Goal: Information Seeking & Learning: Learn about a topic

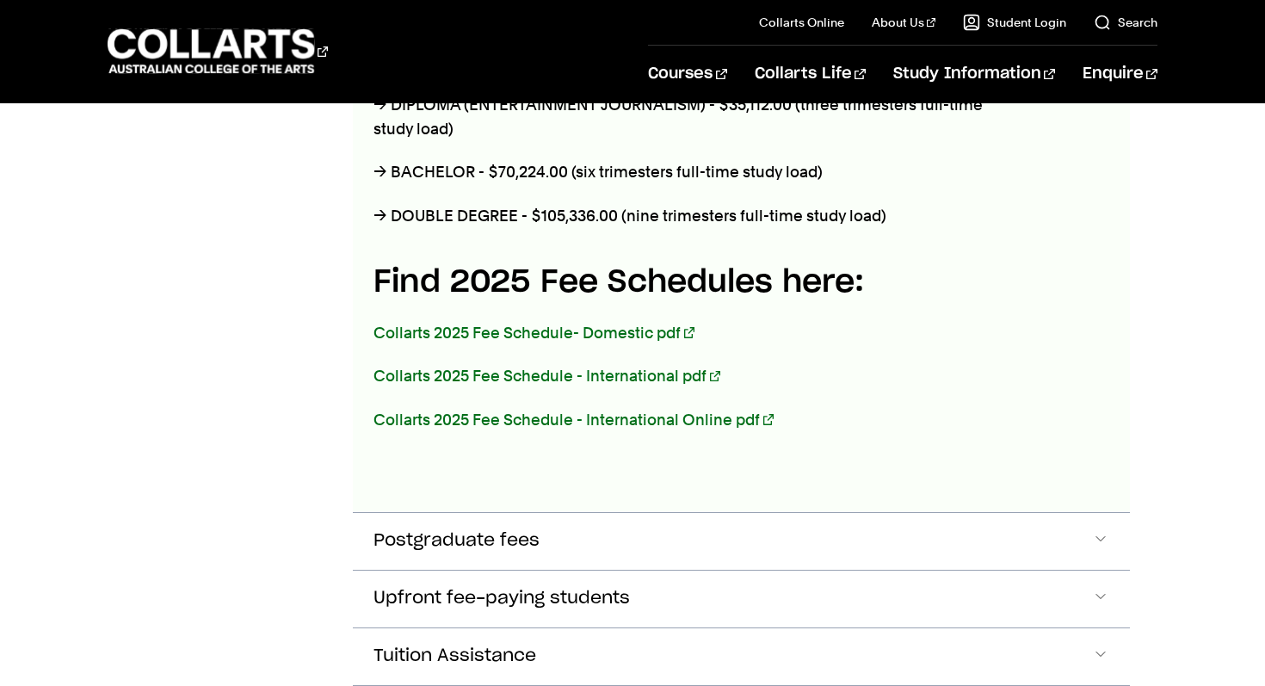
scroll to position [938, 0]
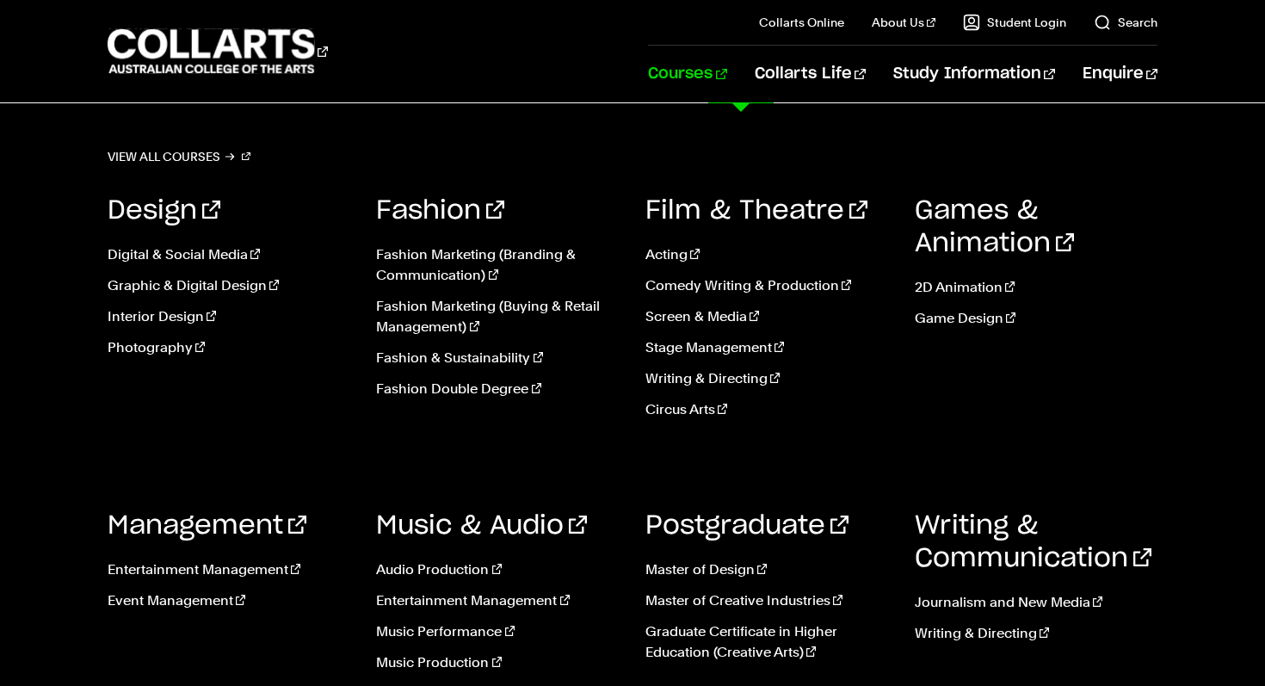
click at [723, 73] on link "Courses" at bounding box center [687, 74] width 78 height 57
click at [681, 251] on link "Acting" at bounding box center [766, 254] width 243 height 21
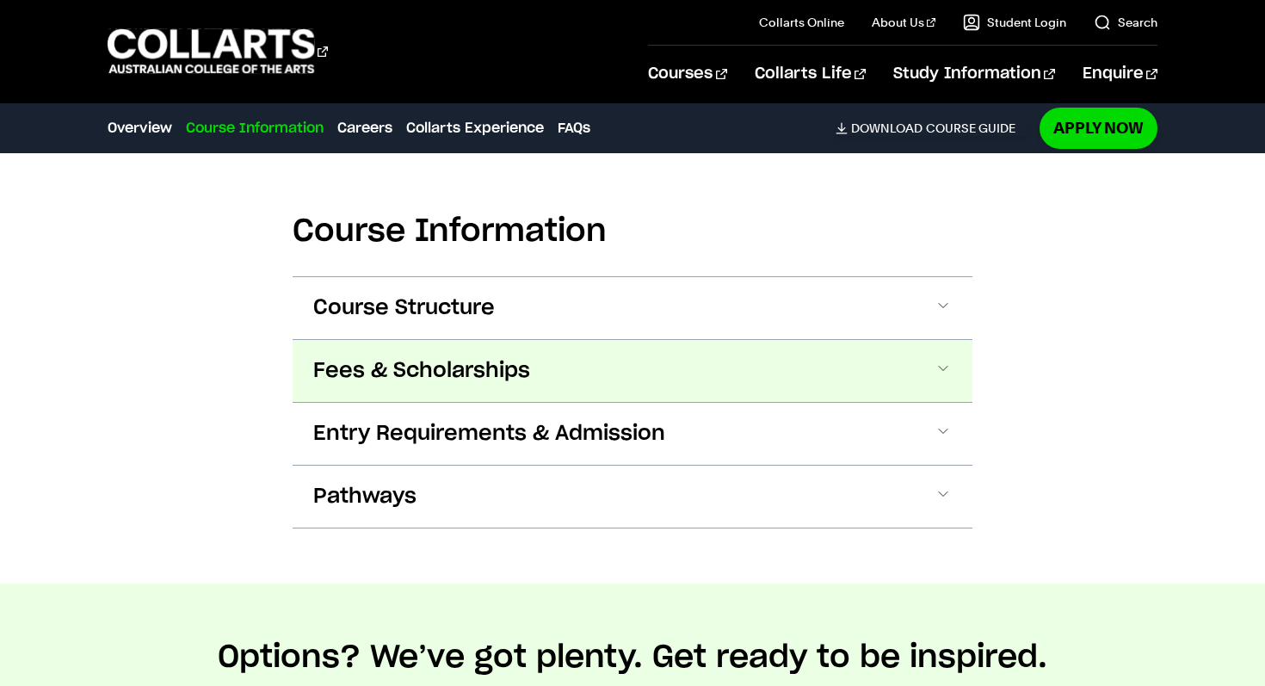
click at [586, 400] on button "Fees & Scholarships" at bounding box center [633, 371] width 680 height 62
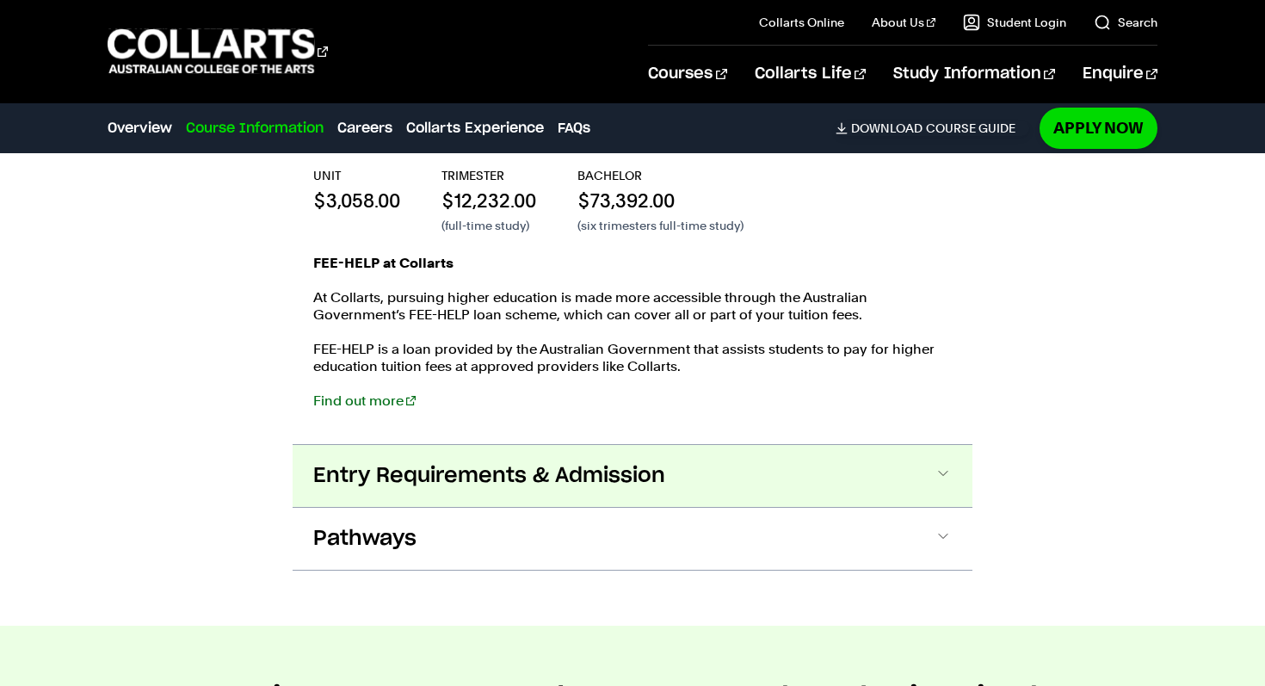
click at [611, 498] on button "Entry Requirements & Admission" at bounding box center [633, 476] width 680 height 62
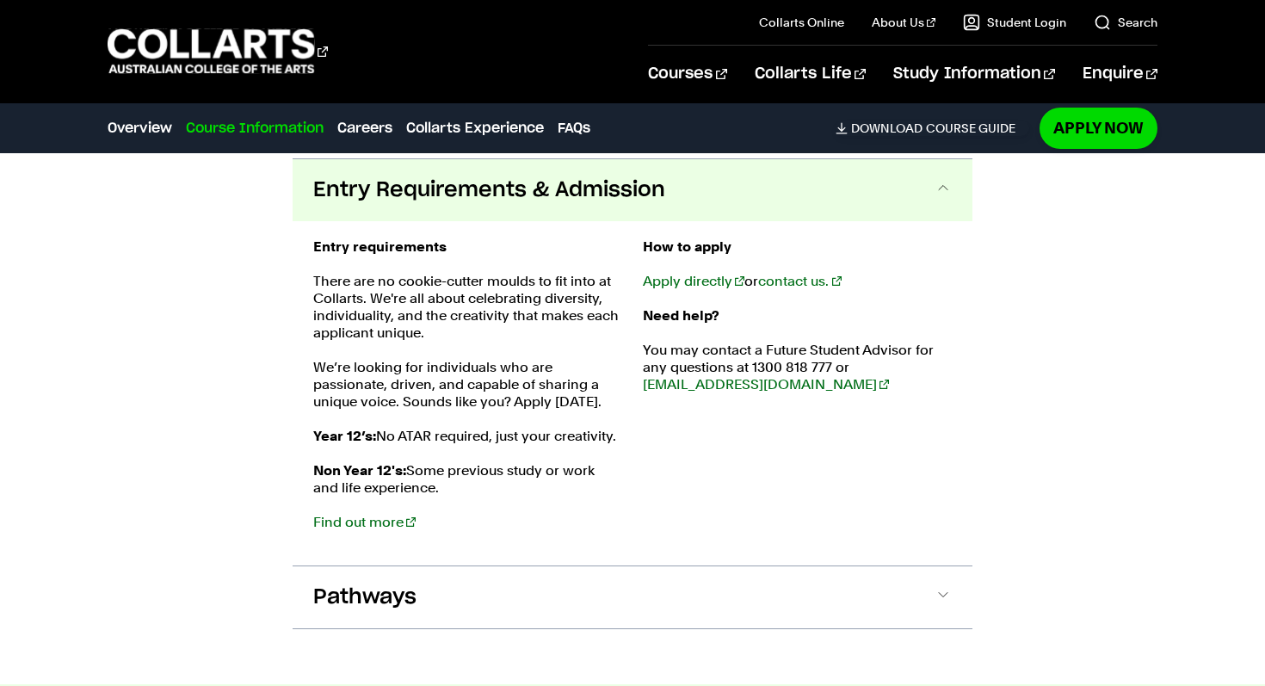
scroll to position [2358, 0]
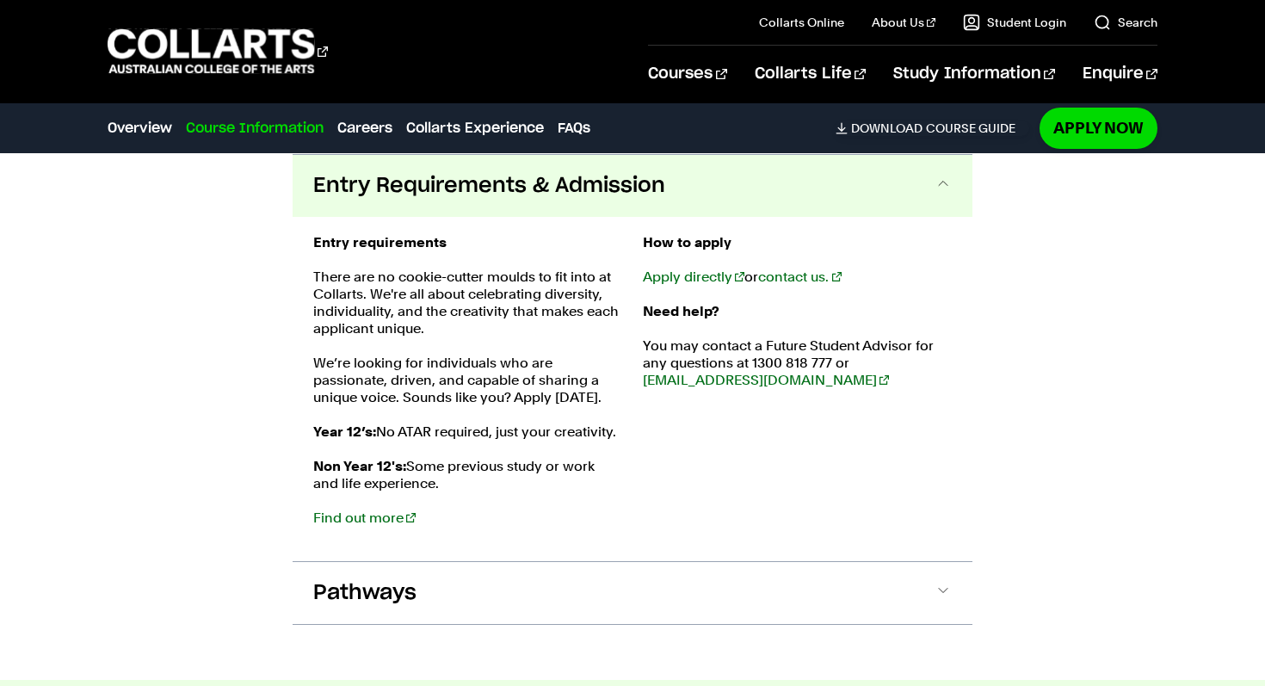
click at [611, 498] on p "Non Year 12's: Some previous study or work and life experience. Find out more" at bounding box center [467, 492] width 309 height 69
click at [594, 535] on div "Entry requirements There are no cookie-cutter moulds to fit into at Collarts. W…" at bounding box center [467, 389] width 309 height 310
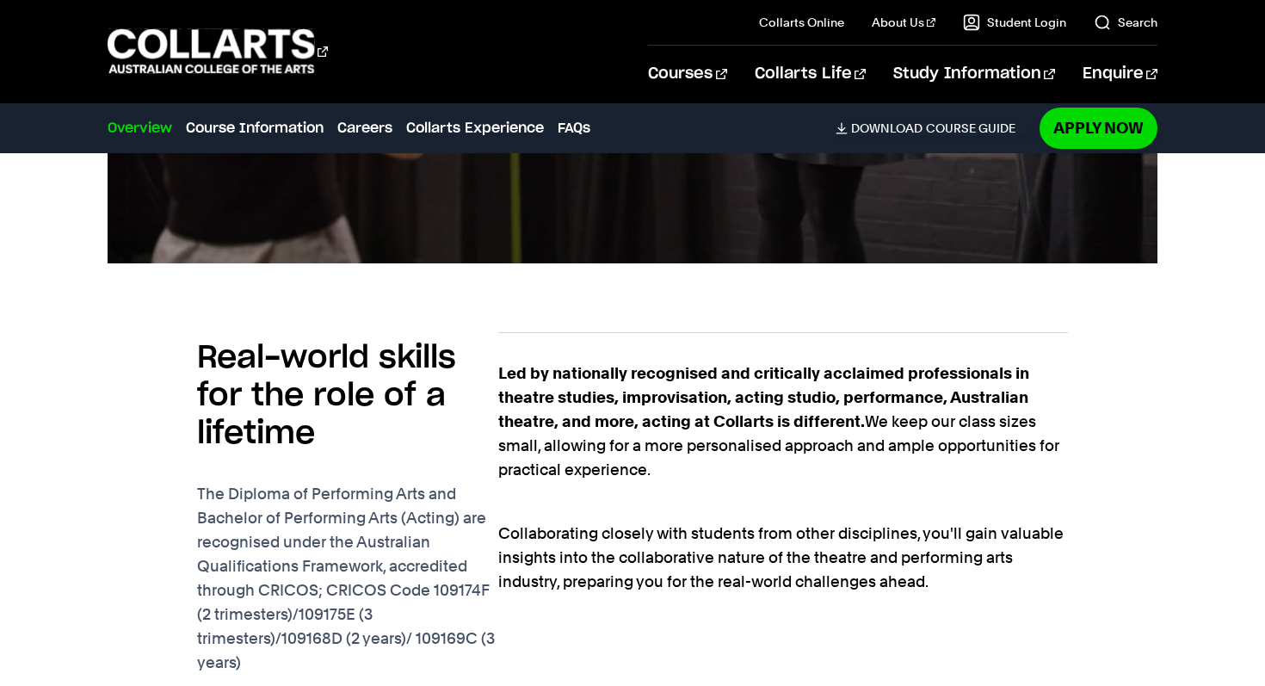
scroll to position [0, 0]
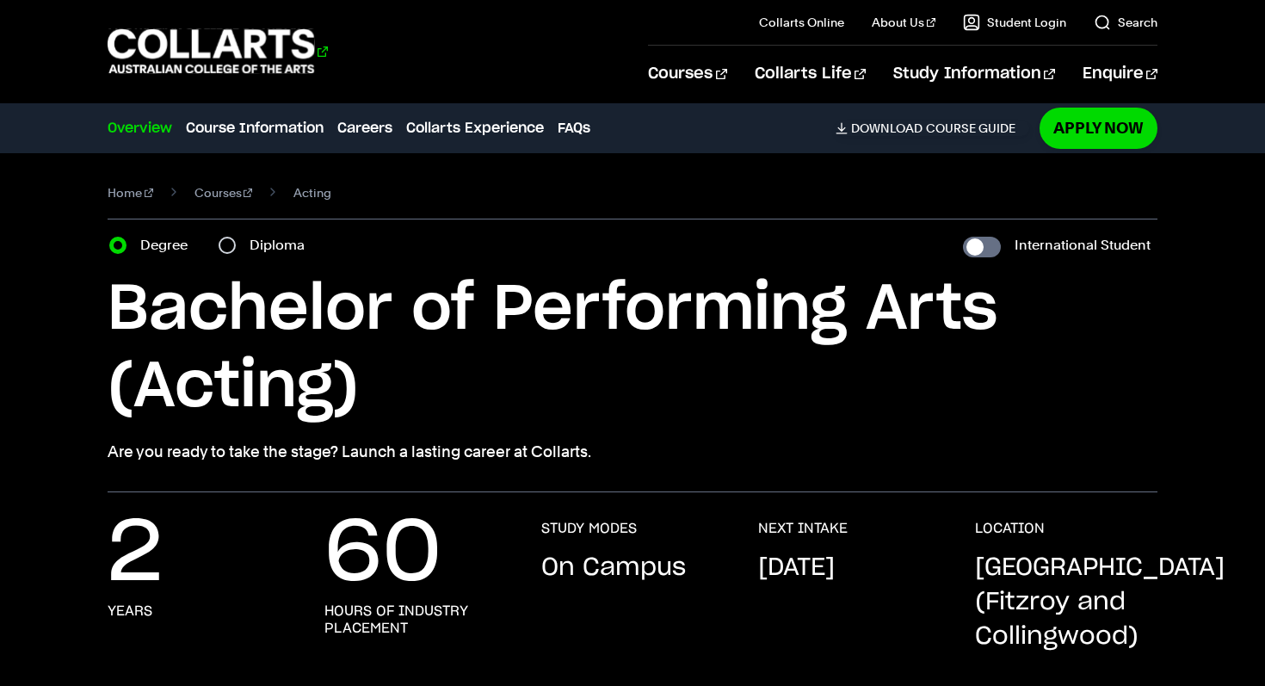
click at [183, 41] on 1 "Go to homepage" at bounding box center [211, 51] width 207 height 45
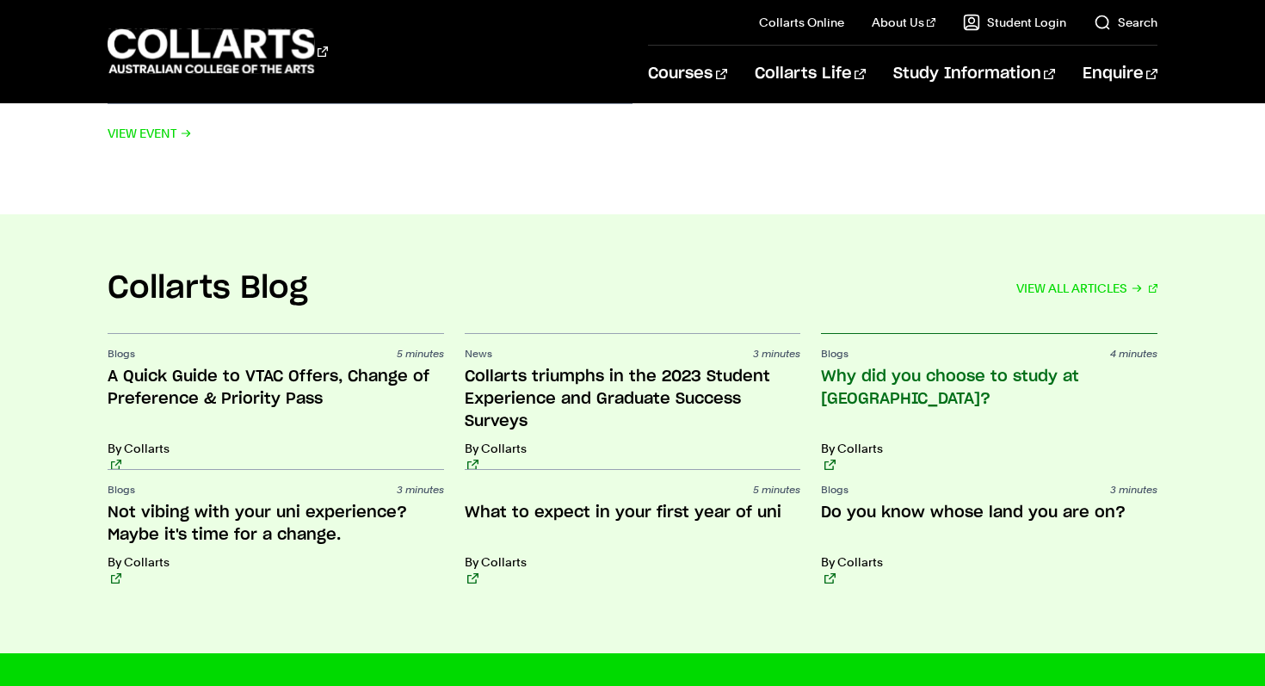
scroll to position [3616, 0]
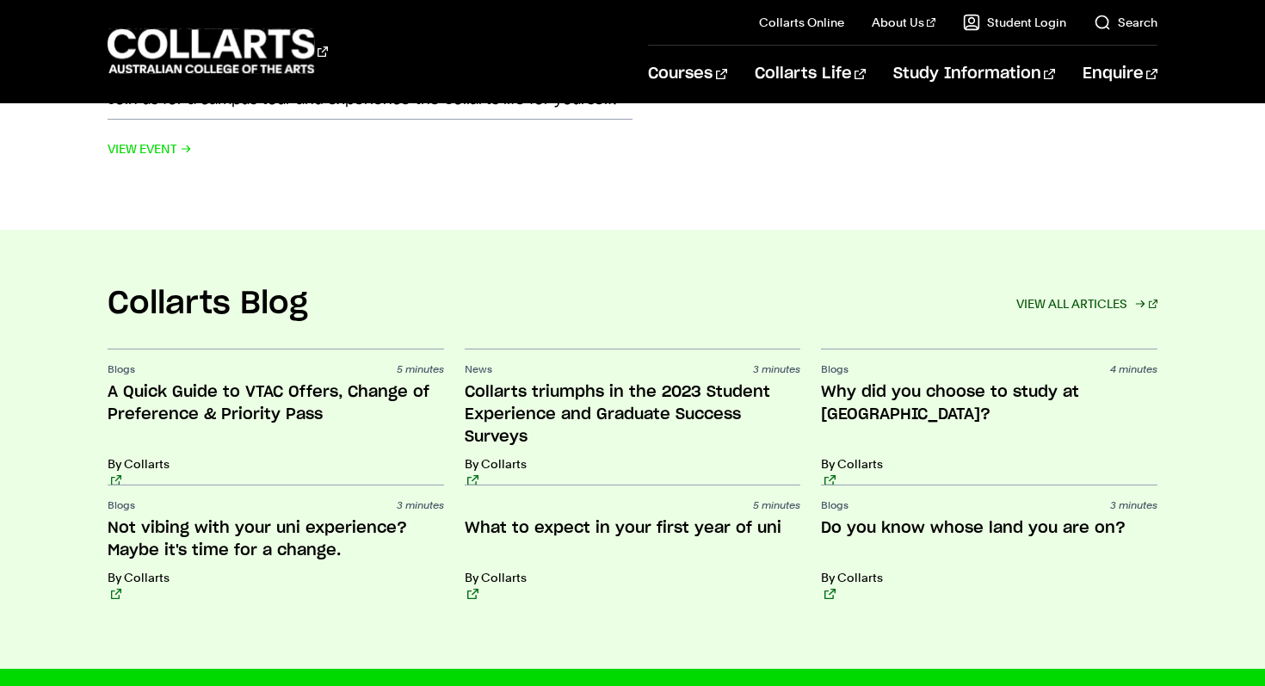
click at [1109, 292] on link "VIEW ALL ARTICLES" at bounding box center [1086, 304] width 141 height 24
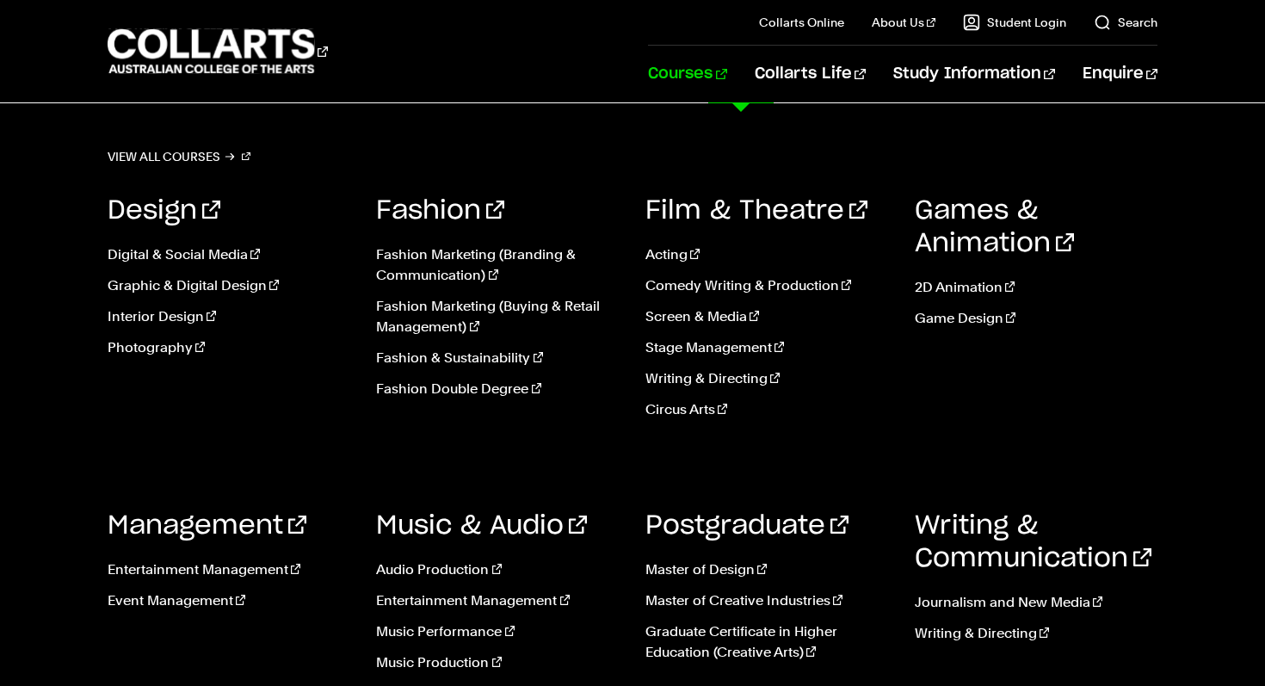
click at [726, 83] on link "Courses" at bounding box center [687, 74] width 78 height 57
click at [945, 625] on link "Writing & Directing" at bounding box center [1036, 633] width 243 height 21
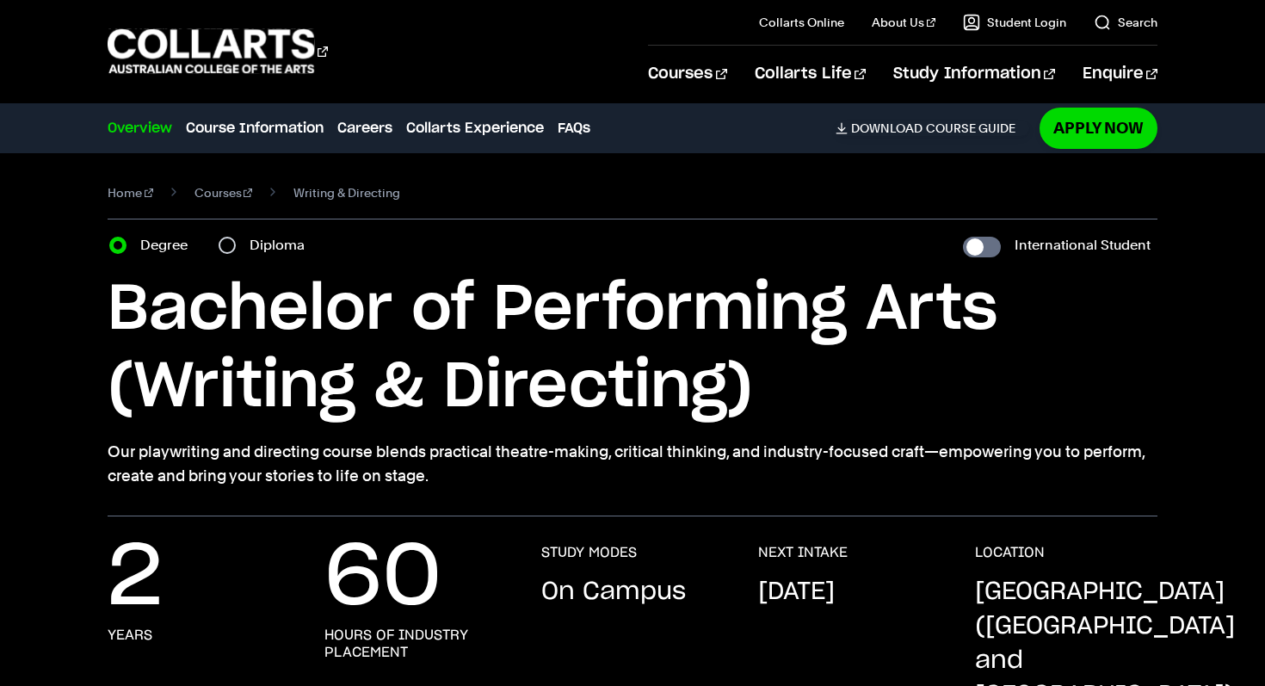
click at [142, 22] on div "Courses Collarts Online Study 100% online About Us History & Values Strategic P…" at bounding box center [632, 51] width 1265 height 102
click at [164, 46] on 1 "Go to homepage" at bounding box center [211, 51] width 207 height 45
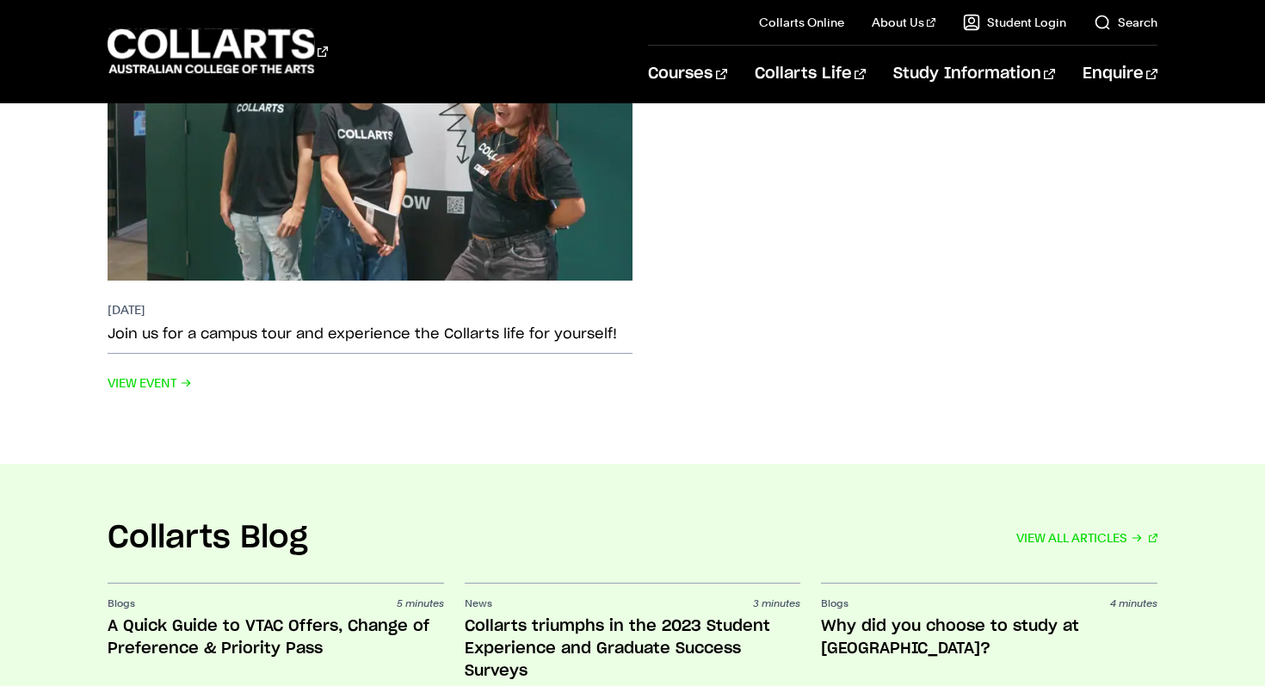
scroll to position [3420, 0]
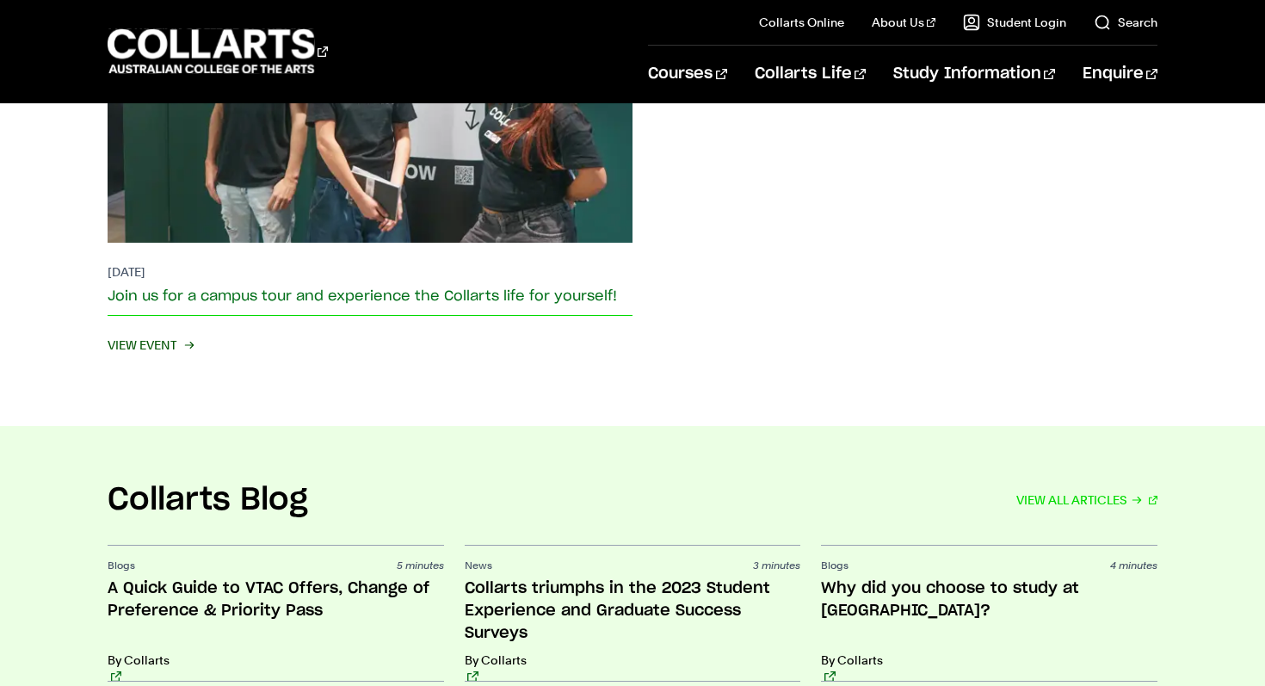
click at [164, 263] on p "[DATE]" at bounding box center [370, 271] width 525 height 17
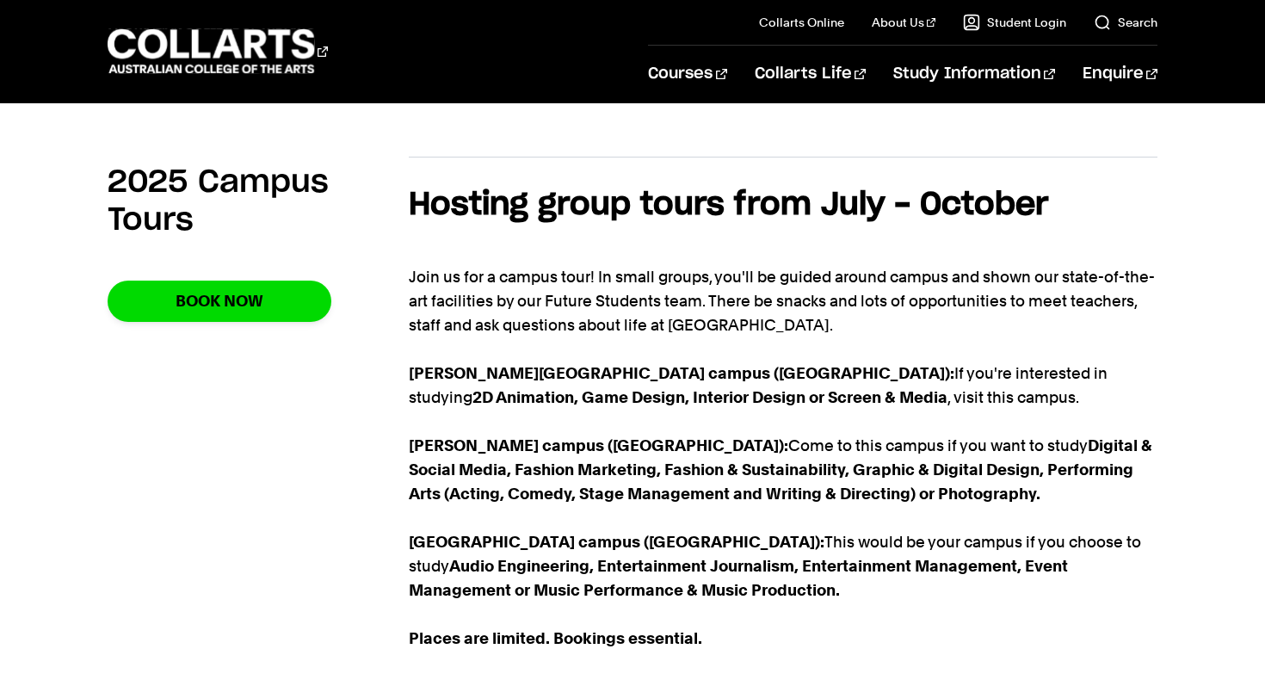
scroll to position [1044, 0]
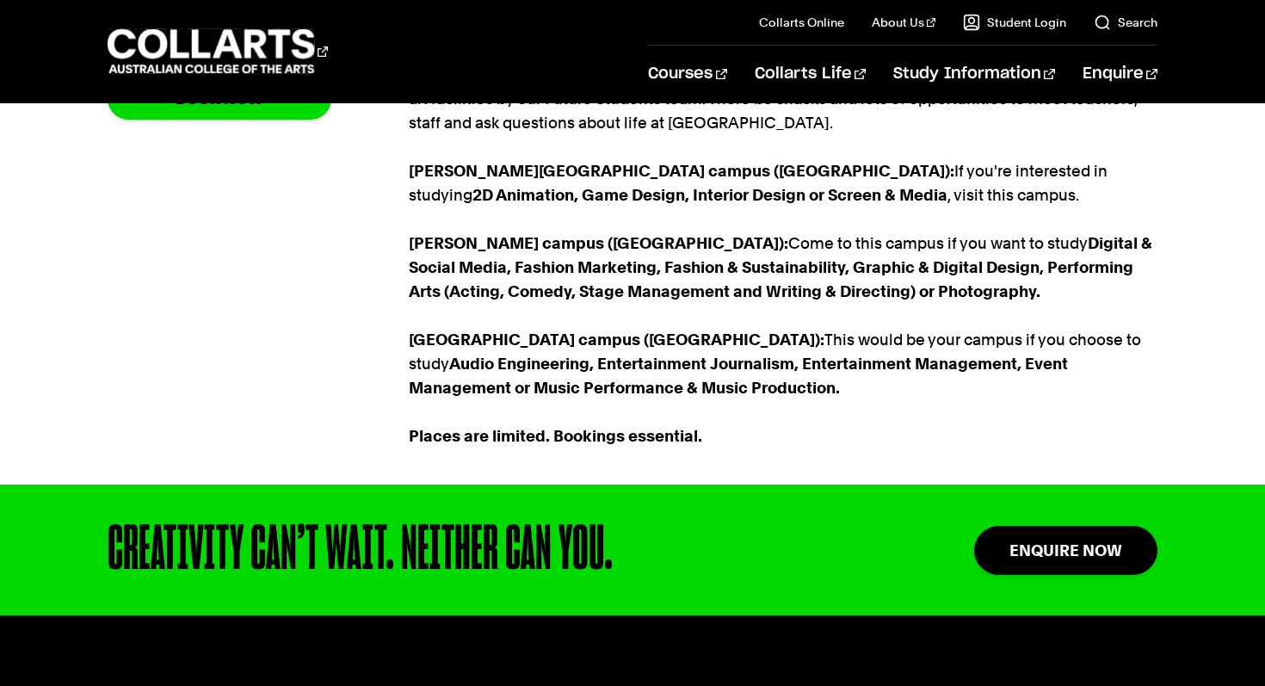
click at [806, 330] on p "Join us for a campus tour! In small groups, you'll be guided around campus and …" at bounding box center [783, 255] width 749 height 385
